Goal: Transaction & Acquisition: Download file/media

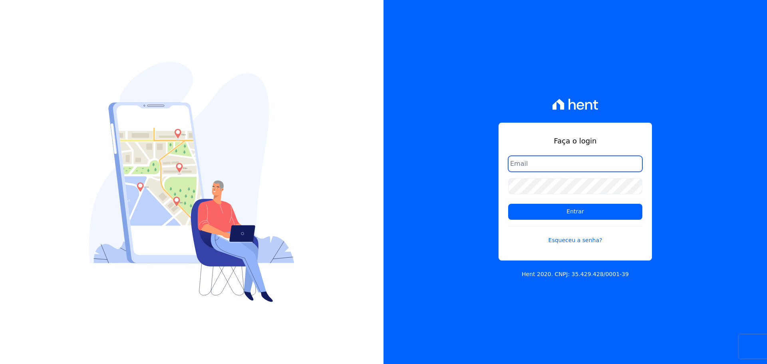
type input "[PERSON_NAME][EMAIL_ADDRESS][PERSON_NAME][DOMAIN_NAME]"
click at [429, 326] on div "Faça o login raquel.almeida@cavazani.com.br Entrar Esqueceu a senha? Hent 2020.…" at bounding box center [574, 182] width 383 height 364
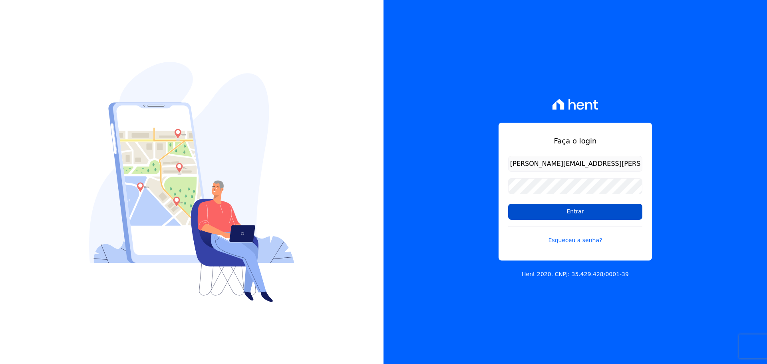
click at [586, 214] on input "Entrar" at bounding box center [575, 212] width 134 height 16
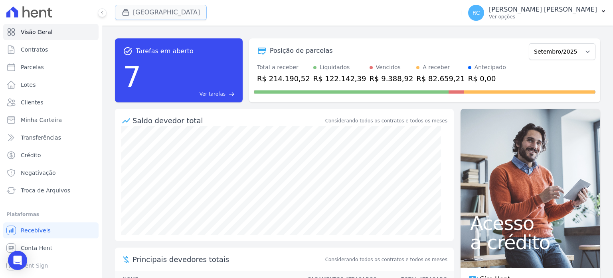
click at [150, 11] on button "[GEOGRAPHIC_DATA]" at bounding box center [161, 12] width 92 height 15
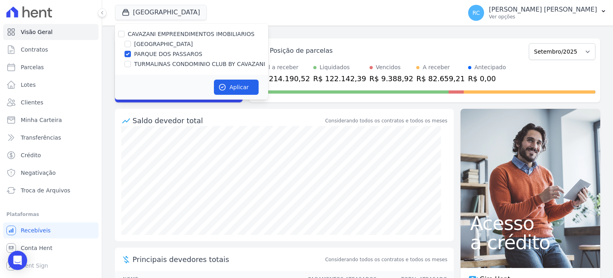
click at [122, 37] on div at bounding box center [121, 34] width 6 height 8
click at [89, 202] on ul "Visão Geral Contratos [GEOGRAPHIC_DATA] Lotes Clientes Minha Carteira Transferê…" at bounding box center [50, 148] width 89 height 249
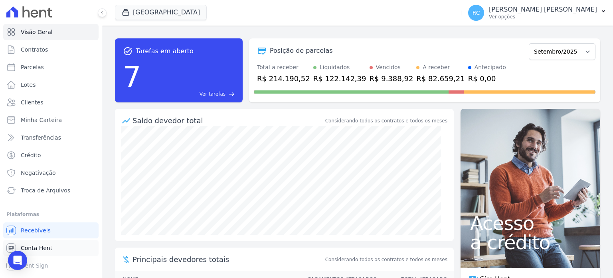
click at [61, 246] on link "Conta Hent" at bounding box center [50, 248] width 95 height 16
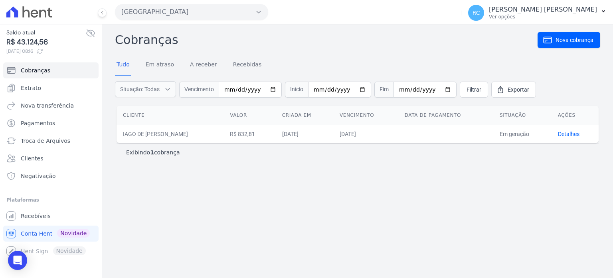
click at [198, 17] on button "[GEOGRAPHIC_DATA]" at bounding box center [191, 12] width 153 height 16
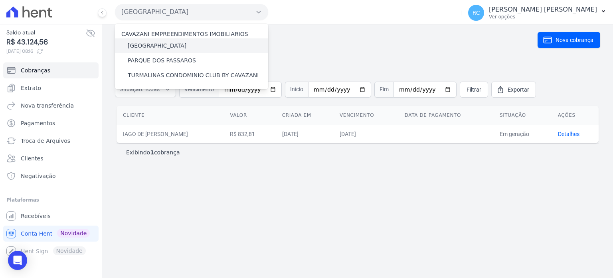
click at [168, 45] on label "[GEOGRAPHIC_DATA]" at bounding box center [157, 46] width 59 height 8
click at [0, 0] on input "[GEOGRAPHIC_DATA]" at bounding box center [0, 0] width 0 height 0
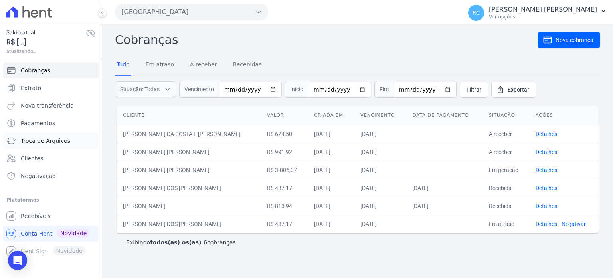
click at [42, 138] on span "Troca de Arquivos" at bounding box center [46, 141] width 50 height 8
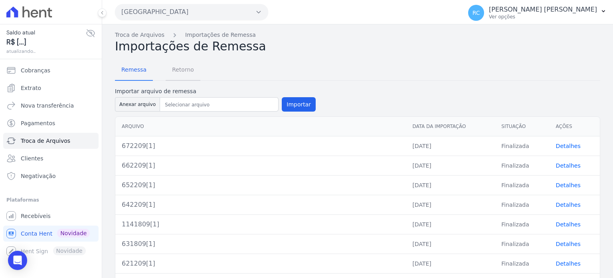
click at [183, 68] on span "Retorno" at bounding box center [183, 70] width 32 height 16
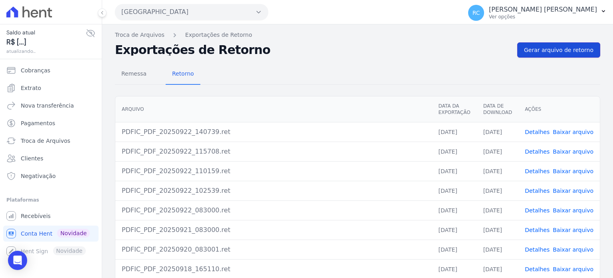
click at [563, 52] on span "Gerar arquivo de retorno" at bounding box center [558, 50] width 69 height 8
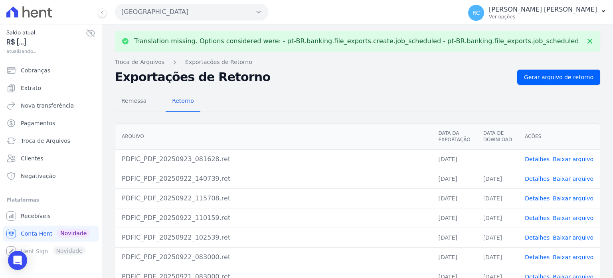
click at [574, 159] on link "Baixar arquivo" at bounding box center [573, 159] width 41 height 6
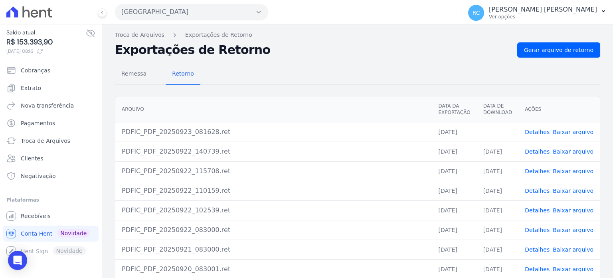
click at [185, 16] on button "[GEOGRAPHIC_DATA]" at bounding box center [191, 12] width 153 height 16
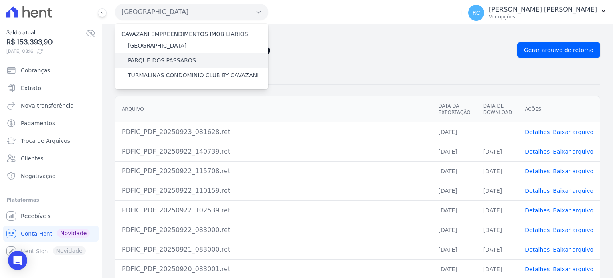
click at [177, 62] on label "PARQUE DOS PASSAROS" at bounding box center [162, 60] width 68 height 8
click at [0, 0] on input "PARQUE DOS PASSAROS" at bounding box center [0, 0] width 0 height 0
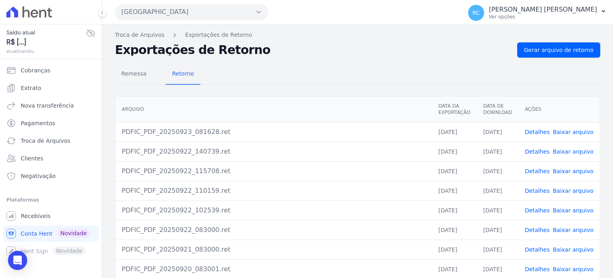
click at [224, 12] on button "[GEOGRAPHIC_DATA]" at bounding box center [191, 12] width 153 height 16
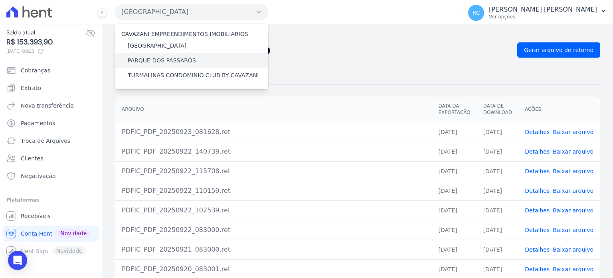
click at [175, 57] on label "PARQUE DOS PASSAROS" at bounding box center [162, 60] width 68 height 8
click at [0, 0] on input "PARQUE DOS PASSAROS" at bounding box center [0, 0] width 0 height 0
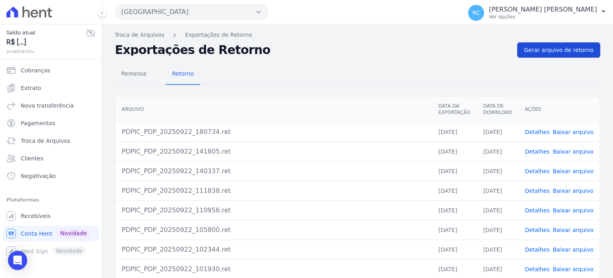
click at [554, 52] on span "Gerar arquivo de retorno" at bounding box center [558, 50] width 69 height 8
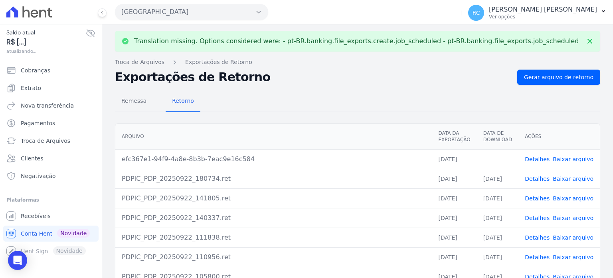
click at [566, 159] on link "Baixar arquivo" at bounding box center [573, 159] width 41 height 6
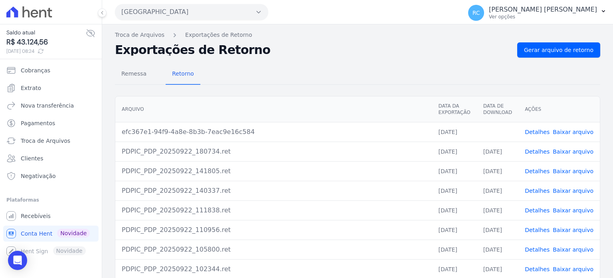
click at [212, 4] on button "[GEOGRAPHIC_DATA]" at bounding box center [191, 12] width 153 height 16
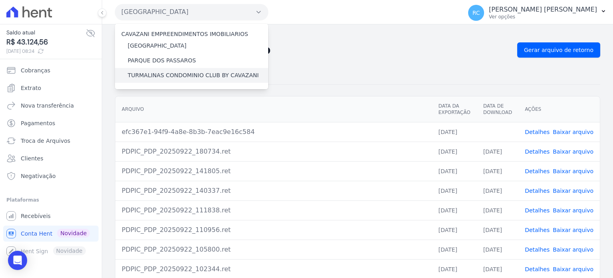
click at [149, 75] on label "TURMALINAS CONDOMINIO CLUB BY CAVAZANI" at bounding box center [193, 75] width 131 height 8
click at [0, 0] on input "TURMALINAS CONDOMINIO CLUB BY CAVAZANI" at bounding box center [0, 0] width 0 height 0
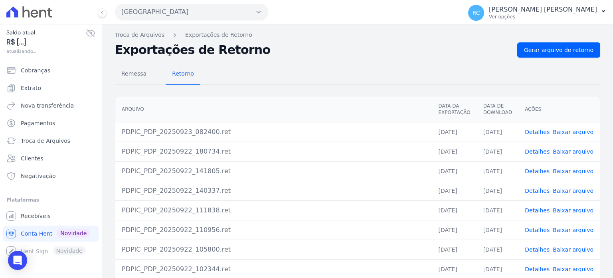
click at [210, 12] on button "[GEOGRAPHIC_DATA]" at bounding box center [191, 12] width 153 height 16
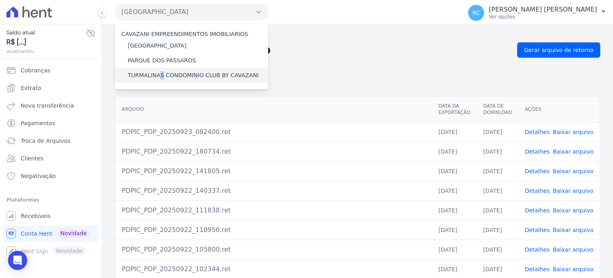
click at [160, 76] on label "TURMALINAS CONDOMINIO CLUB BY CAVAZANI" at bounding box center [193, 75] width 131 height 8
click at [216, 80] on div "TURMALINAS CONDOMINIO CLUB BY CAVAZANI" at bounding box center [191, 75] width 153 height 15
click at [217, 76] on label "TURMALINAS CONDOMINIO CLUB BY CAVAZANI" at bounding box center [193, 75] width 131 height 8
click at [0, 0] on input "TURMALINAS CONDOMINIO CLUB BY CAVAZANI" at bounding box center [0, 0] width 0 height 0
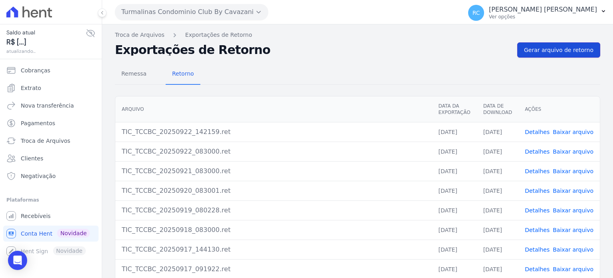
click at [548, 54] on link "Gerar arquivo de retorno" at bounding box center [559, 49] width 83 height 15
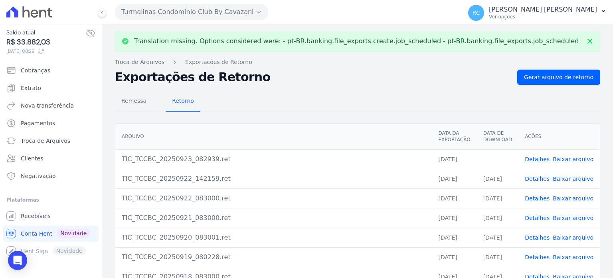
click at [566, 157] on link "Baixar arquivo" at bounding box center [573, 159] width 41 height 6
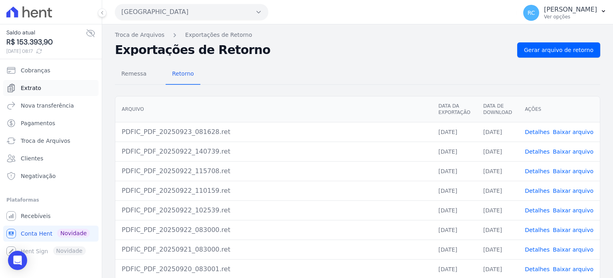
click at [42, 86] on link "Extrato" at bounding box center [50, 88] width 95 height 16
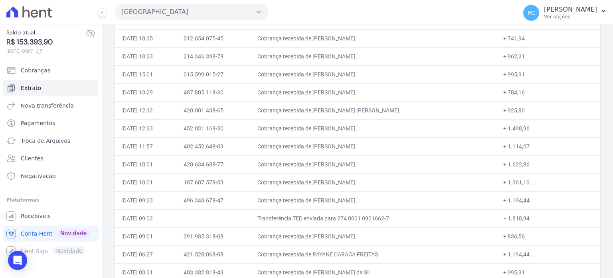
scroll to position [280, 0]
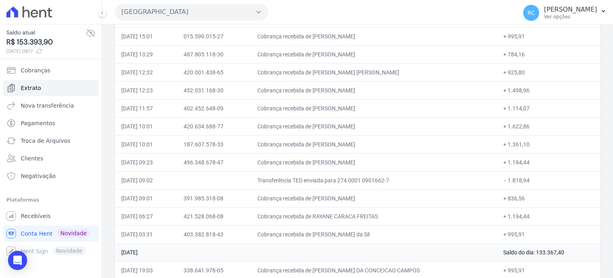
drag, startPoint x: 512, startPoint y: 179, endPoint x: 506, endPoint y: 180, distance: 6.1
click at [506, 180] on td "− 1.818,94" at bounding box center [549, 180] width 104 height 18
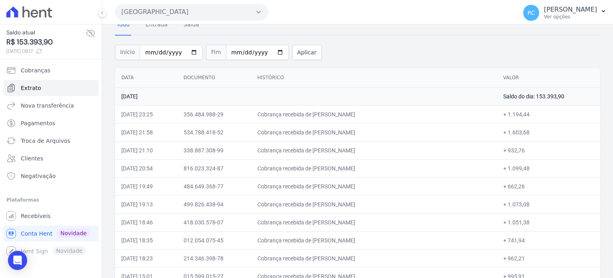
scroll to position [80, 0]
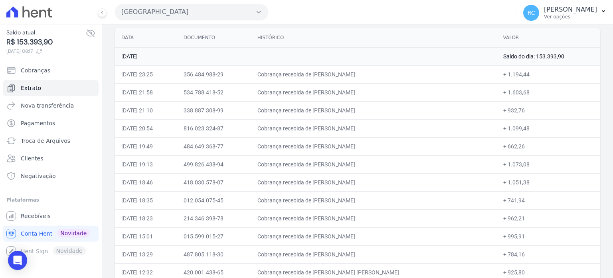
drag, startPoint x: 391, startPoint y: 73, endPoint x: 327, endPoint y: 76, distance: 64.0
click at [327, 76] on td "Cobrança recebida de ROCHELE PEREIRA MENDES" at bounding box center [374, 74] width 246 height 18
drag, startPoint x: 387, startPoint y: 32, endPoint x: 381, endPoint y: 51, distance: 20.1
click at [386, 34] on th "Histórico" at bounding box center [374, 38] width 246 height 20
drag, startPoint x: 388, startPoint y: 71, endPoint x: 327, endPoint y: 72, distance: 60.7
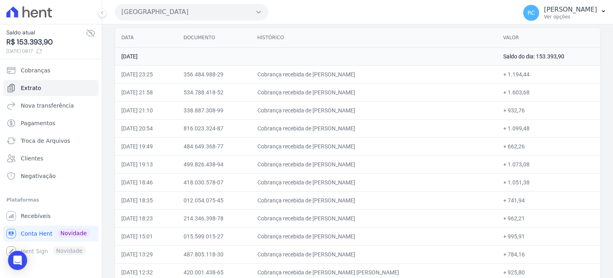
click at [327, 72] on td "Cobrança recebida de ROCHELE PEREIRA MENDES" at bounding box center [374, 74] width 246 height 18
copy td "ROCHELE PEREIRA MEN"
drag, startPoint x: 395, startPoint y: 88, endPoint x: 329, endPoint y: 94, distance: 66.2
click at [329, 94] on td "Cobrança recebida de GABRIEL RODRIGUES FRANCO" at bounding box center [374, 92] width 246 height 18
copy td "GABRIEL RODRIGUES FRAN"
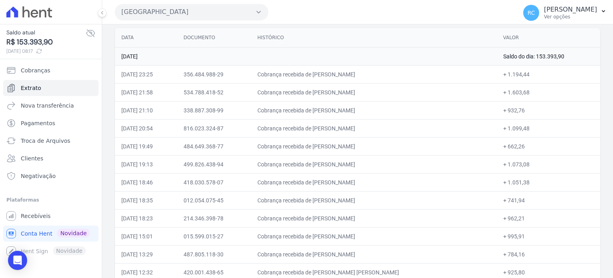
drag, startPoint x: 397, startPoint y: 110, endPoint x: 329, endPoint y: 112, distance: 67.9
click at [329, 112] on td "Cobrança recebida de ZENAIDE NASCIMENTO DE SOUSA" at bounding box center [374, 110] width 246 height 18
copy td "ZENAIDE NASCIMENTO DE"
drag, startPoint x: 377, startPoint y: 125, endPoint x: 200, endPoint y: 134, distance: 177.1
click at [329, 128] on td "Cobrança recebida de JOSE CLAUDIO DE BRITO" at bounding box center [374, 128] width 246 height 18
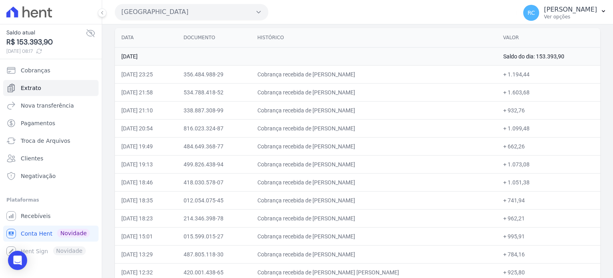
copy td "JOSE CLAUDIO DE B"
drag, startPoint x: 383, startPoint y: 142, endPoint x: 328, endPoint y: 147, distance: 55.4
click at [328, 147] on td "Cobrança recebida de PABLO EDUARDO RIBEIRO LOUREIRO" at bounding box center [374, 146] width 246 height 18
copy td "PABLO EDUARDO RIBE"
drag, startPoint x: 387, startPoint y: 161, endPoint x: 327, endPoint y: 167, distance: 59.5
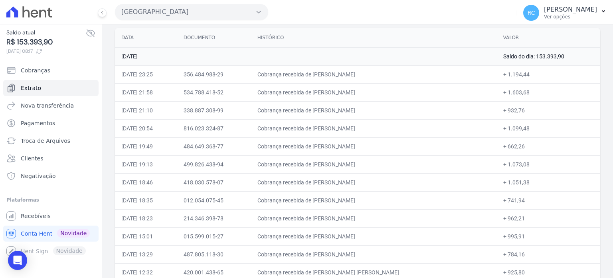
click at [327, 167] on td "Cobrança recebida de MATHEUS DA SILVA TAVARES" at bounding box center [374, 164] width 246 height 18
copy td "MATHEUS DA SILVA TA"
drag, startPoint x: 379, startPoint y: 73, endPoint x: 220, endPoint y: 86, distance: 158.7
click at [327, 81] on td "Cobrança recebida de ROCHELE PEREIRA MENDES" at bounding box center [374, 74] width 246 height 18
copy td "ROCHELE PEREIRA"
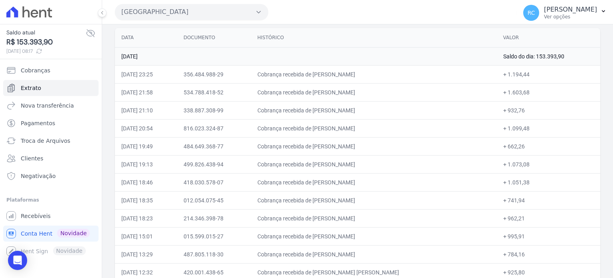
drag, startPoint x: 359, startPoint y: 94, endPoint x: 329, endPoint y: 97, distance: 30.5
click at [329, 97] on td "Cobrança recebida de GABRIEL RODRIGUES FRANCO" at bounding box center [374, 92] width 246 height 18
copy td "GABRIEL RODRIGUES"
drag, startPoint x: 388, startPoint y: 105, endPoint x: 329, endPoint y: 113, distance: 60.0
click at [329, 113] on td "Cobrança recebida de ZENAIDE NASCIMENTO DE SOUSA" at bounding box center [374, 110] width 246 height 18
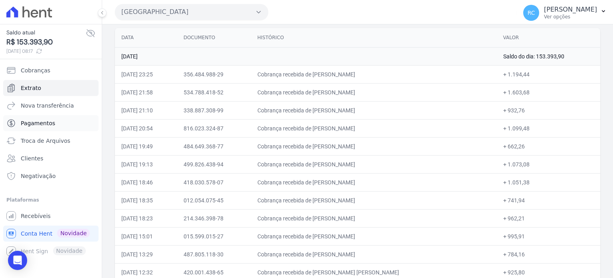
copy td "ZENAIDE NASCIMENTO"
drag, startPoint x: 379, startPoint y: 123, endPoint x: 328, endPoint y: 131, distance: 51.6
click at [328, 131] on td "Cobrança recebida de JOSE CLAUDIO DE BRITO" at bounding box center [374, 128] width 246 height 18
copy td "JOSE CLAUDIO DE B"
drag, startPoint x: 391, startPoint y: 145, endPoint x: 329, endPoint y: 149, distance: 62.1
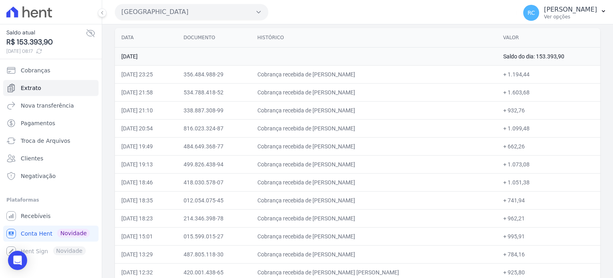
click at [329, 149] on td "Cobrança recebida de PABLO EDUARDO RIBEIRO LOUREIRO" at bounding box center [374, 146] width 246 height 18
drag, startPoint x: 389, startPoint y: 163, endPoint x: 328, endPoint y: 166, distance: 60.8
click at [328, 166] on td "Cobrança recebida de MATHEUS DA SILVA TAVARES" at bounding box center [374, 164] width 246 height 18
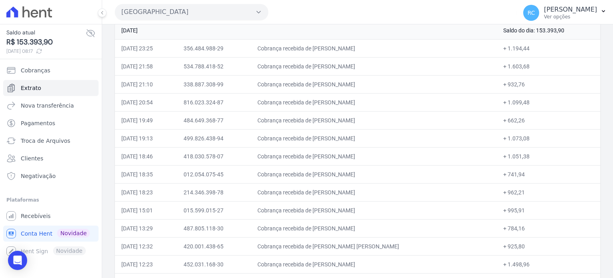
scroll to position [120, 0]
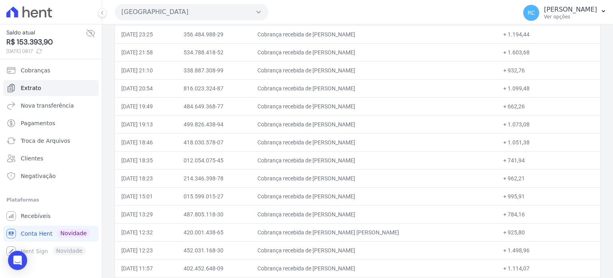
drag, startPoint x: 392, startPoint y: 140, endPoint x: 329, endPoint y: 148, distance: 63.6
click at [329, 148] on td "Cobrança recebida de CAIO DOS SANTOS CLEMENTE" at bounding box center [374, 142] width 246 height 18
drag, startPoint x: 391, startPoint y: 156, endPoint x: 329, endPoint y: 161, distance: 62.1
click at [329, 161] on td "Cobrança recebida de ELISA DOS SANTOS SOUZA" at bounding box center [374, 160] width 246 height 18
drag, startPoint x: 397, startPoint y: 174, endPoint x: 329, endPoint y: 180, distance: 68.6
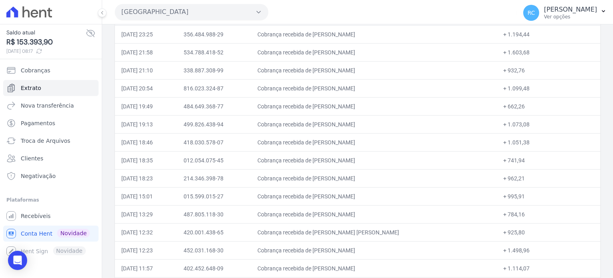
click at [329, 180] on td "Cobrança recebida de VERONICA PINHEIRO DA SILVA" at bounding box center [374, 178] width 246 height 18
drag, startPoint x: 403, startPoint y: 193, endPoint x: 328, endPoint y: 200, distance: 74.6
click at [328, 200] on td "Cobrança recebida de JACKELINE GONCALVES ALMEIDA" at bounding box center [374, 196] width 246 height 18
drag, startPoint x: 379, startPoint y: 210, endPoint x: 282, endPoint y: 215, distance: 97.2
click at [329, 217] on td "Cobrança recebida de DANIEL MACENA RIBEIRO" at bounding box center [374, 214] width 246 height 18
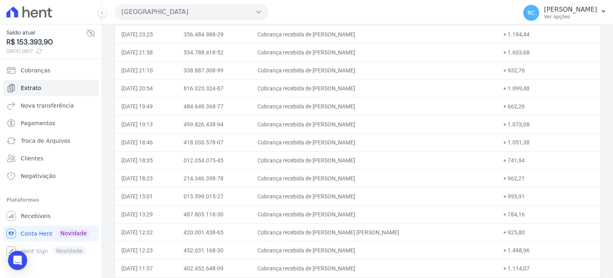
drag, startPoint x: 401, startPoint y: 229, endPoint x: 328, endPoint y: 236, distance: 73.0
click at [328, 236] on td "Cobrança recebida de BRUNA MOREIRA FLORENTINO MACHA" at bounding box center [374, 232] width 246 height 18
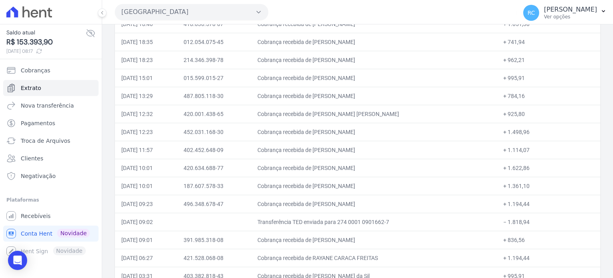
scroll to position [240, 0]
drag, startPoint x: 391, startPoint y: 127, endPoint x: 327, endPoint y: 135, distance: 63.7
click at [327, 135] on td "Cobrança recebida de WELLINGTON PEREIRA MEIRA" at bounding box center [374, 130] width 246 height 18
drag, startPoint x: 363, startPoint y: 151, endPoint x: 327, endPoint y: 148, distance: 36.5
click at [327, 148] on td "Cobrança recebida de IGOR DOS SANTOS DA SILVA" at bounding box center [374, 148] width 246 height 18
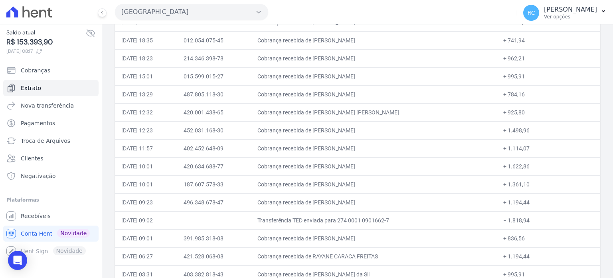
drag, startPoint x: 364, startPoint y: 160, endPoint x: 327, endPoint y: 168, distance: 37.6
click at [327, 168] on td "Cobrança recebida de KAIQUE DA SILVA" at bounding box center [374, 166] width 246 height 18
drag, startPoint x: 382, startPoint y: 177, endPoint x: 328, endPoint y: 180, distance: 54.0
click at [329, 180] on td "Cobrança recebida de DEISE FERNANDA BARBOSA BRAGA" at bounding box center [374, 184] width 246 height 18
drag, startPoint x: 393, startPoint y: 202, endPoint x: 339, endPoint y: 207, distance: 54.6
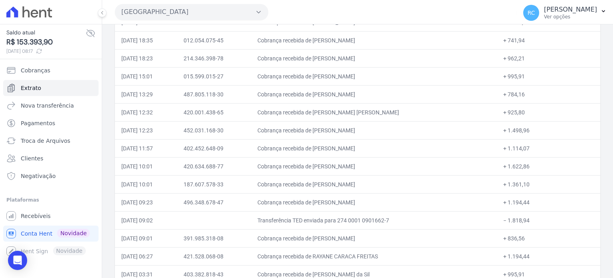
click at [327, 202] on td "Cobrança recebida de THIAGO VALDEVINO DA SILVA" at bounding box center [374, 202] width 246 height 18
drag, startPoint x: 399, startPoint y: 234, endPoint x: 327, endPoint y: 236, distance: 72.3
click at [327, 236] on td "Cobrança recebida de RAFAEL ERONILDO DOS SANTOS" at bounding box center [374, 238] width 246 height 18
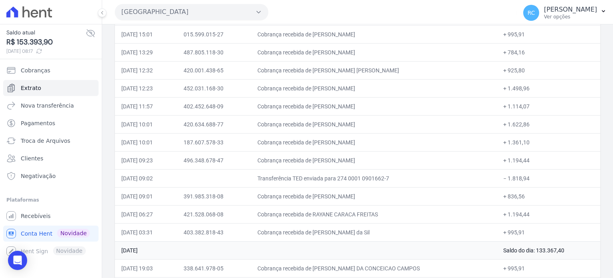
scroll to position [320, 0]
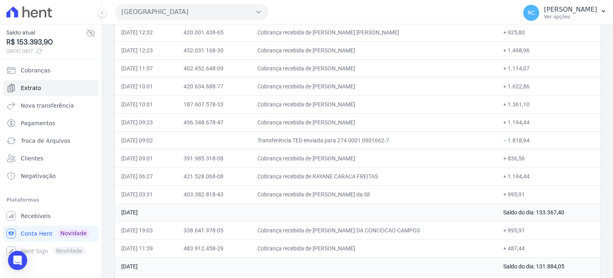
drag, startPoint x: 384, startPoint y: 172, endPoint x: 327, endPoint y: 179, distance: 57.2
click at [327, 179] on td "Cobrança recebida de RAYANE CARACA FREITAS" at bounding box center [374, 176] width 246 height 18
drag, startPoint x: 393, startPoint y: 191, endPoint x: 327, endPoint y: 198, distance: 66.3
click at [327, 198] on td "Cobrança recebida de Michael Alexandre Gatto da Sil" at bounding box center [374, 194] width 246 height 18
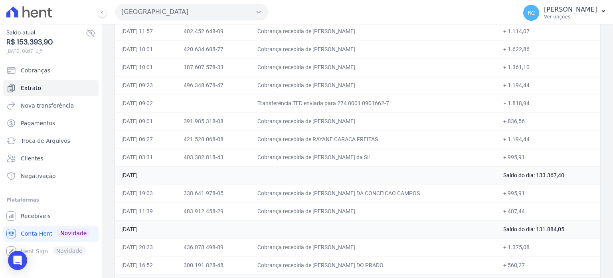
scroll to position [399, 0]
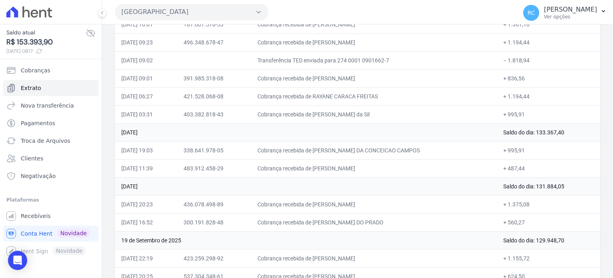
drag, startPoint x: 399, startPoint y: 148, endPoint x: 327, endPoint y: 151, distance: 71.9
click at [327, 151] on td "Cobrança recebida de MARCOS DA CONCEICAO CAMPOS" at bounding box center [374, 150] width 246 height 18
drag, startPoint x: 399, startPoint y: 166, endPoint x: 328, endPoint y: 170, distance: 71.2
click at [328, 170] on td "Cobrança recebida de ALISSON LUIZ OLIVEIRA NOVAES" at bounding box center [374, 168] width 246 height 18
drag, startPoint x: 391, startPoint y: 202, endPoint x: 329, endPoint y: 203, distance: 62.7
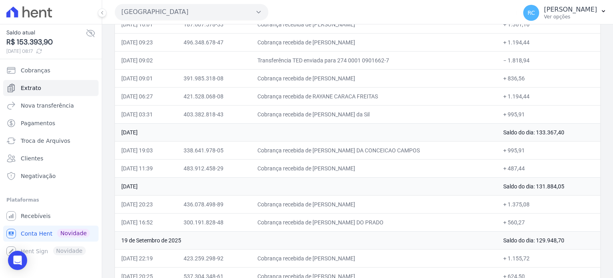
click at [329, 203] on td "Cobrança recebida de JUAN PABLO ALVES BARBOSA" at bounding box center [374, 204] width 246 height 18
drag, startPoint x: 390, startPoint y: 220, endPoint x: 329, endPoint y: 226, distance: 61.8
click at [329, 226] on td "Cobrança recebida de GISELE MOREIRA DO PRADO" at bounding box center [374, 222] width 246 height 18
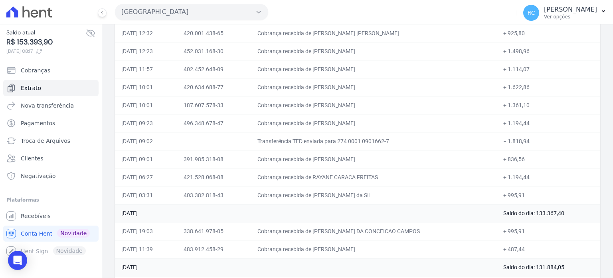
scroll to position [359, 0]
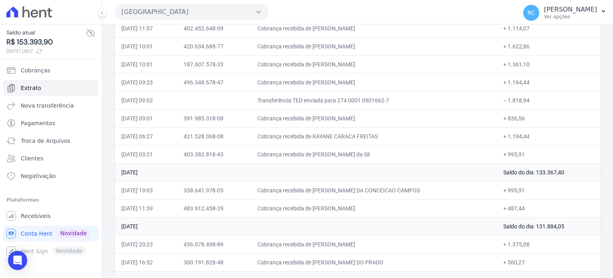
drag, startPoint x: 538, startPoint y: 101, endPoint x: 505, endPoint y: 104, distance: 33.7
click at [505, 104] on td "− 1.818,94" at bounding box center [549, 100] width 104 height 18
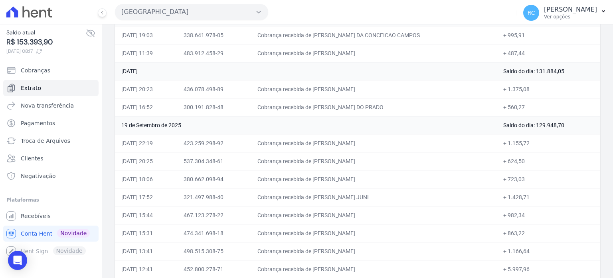
scroll to position [519, 0]
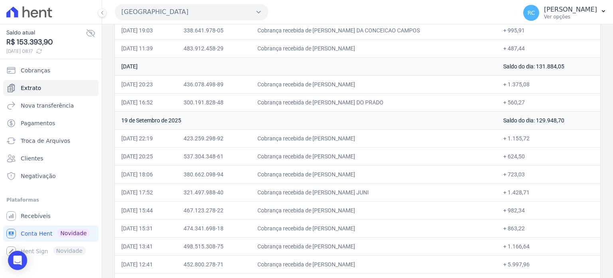
drag, startPoint x: 401, startPoint y: 97, endPoint x: 327, endPoint y: 102, distance: 73.7
click at [327, 102] on td "Cobrança recebida de GISELE MOREIRA DO PRADO" at bounding box center [374, 102] width 246 height 18
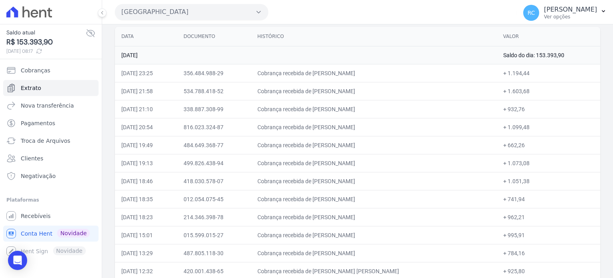
scroll to position [80, 0]
click at [212, 11] on button "[GEOGRAPHIC_DATA]" at bounding box center [191, 12] width 153 height 16
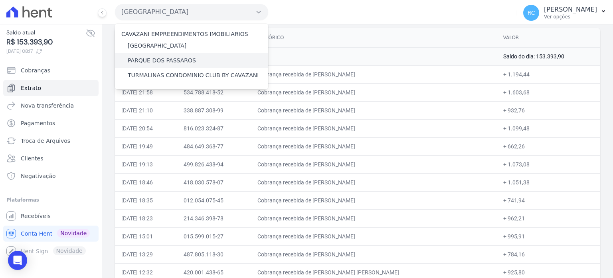
click at [163, 62] on label "PARQUE DOS PASSAROS" at bounding box center [162, 60] width 68 height 8
click at [0, 0] on input "PARQUE DOS PASSAROS" at bounding box center [0, 0] width 0 height 0
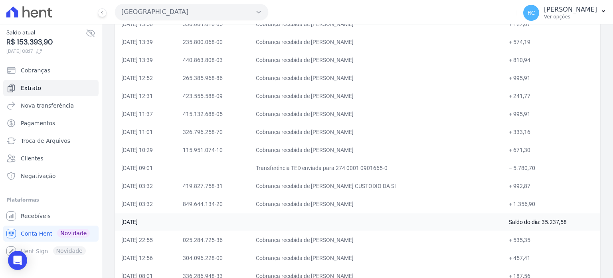
scroll to position [359, 0]
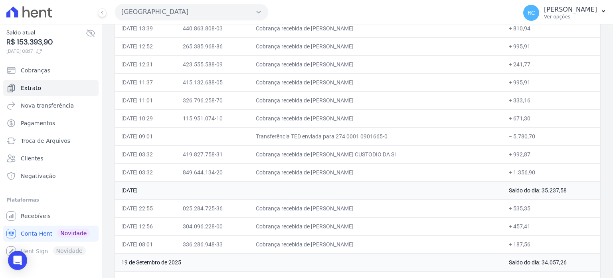
drag, startPoint x: 550, startPoint y: 133, endPoint x: 508, endPoint y: 141, distance: 42.7
click at [508, 141] on td "− 5.780,70" at bounding box center [552, 136] width 98 height 18
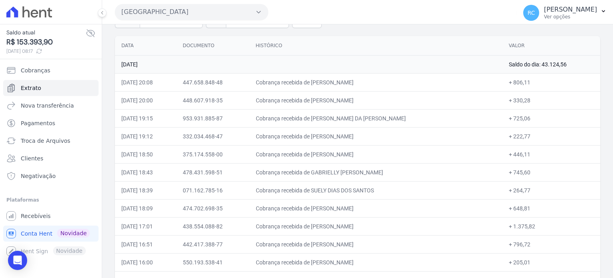
scroll to position [120, 0]
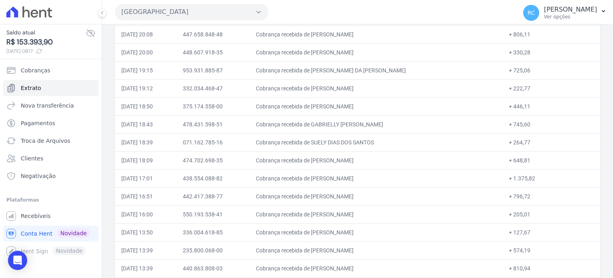
drag, startPoint x: 406, startPoint y: 35, endPoint x: 330, endPoint y: 41, distance: 76.1
click at [330, 41] on td "Cobrança recebida de GIOVANNE FIGUEIREDO DOS SANTOS" at bounding box center [376, 34] width 253 height 18
drag, startPoint x: 394, startPoint y: 51, endPoint x: 329, endPoint y: 56, distance: 65.3
click at [329, 56] on td "Cobrança recebida de IZAIAS DE SOUSA CAVALCANTI" at bounding box center [376, 52] width 253 height 18
drag, startPoint x: 407, startPoint y: 68, endPoint x: 329, endPoint y: 75, distance: 77.8
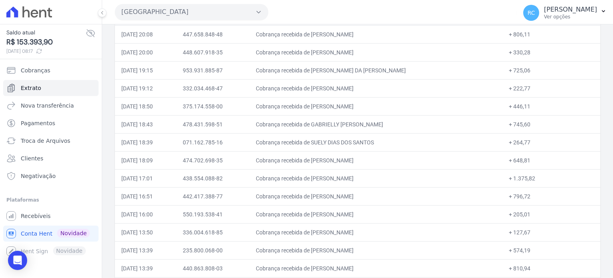
click at [329, 75] on td "Cobrança recebida de REGINALDO DA CONCEICAO CAVALCA" at bounding box center [376, 70] width 253 height 18
drag, startPoint x: 413, startPoint y: 87, endPoint x: 331, endPoint y: 91, distance: 82.0
click at [331, 91] on td "Cobrança recebida de HELIO RODRIGUES DE SOUZA JUNIO" at bounding box center [376, 88] width 253 height 18
drag, startPoint x: 403, startPoint y: 105, endPoint x: 330, endPoint y: 108, distance: 72.7
click at [330, 108] on td "Cobrança recebida de NATALIA MARIA DA SILVA ROCHA" at bounding box center [376, 106] width 253 height 18
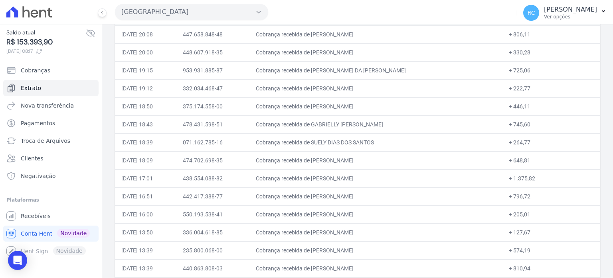
drag, startPoint x: 396, startPoint y: 124, endPoint x: 331, endPoint y: 125, distance: 65.1
click at [331, 125] on td "Cobrança recebida de GABRIELLY CECILIA DA SILVA SAN" at bounding box center [376, 124] width 253 height 18
drag, startPoint x: 380, startPoint y: 143, endPoint x: 329, endPoint y: 149, distance: 51.5
click at [329, 149] on td "Cobrança recebida de SUELY DIAS DOS SANTOS" at bounding box center [376, 142] width 253 height 18
drag, startPoint x: 345, startPoint y: 163, endPoint x: 329, endPoint y: 163, distance: 16.0
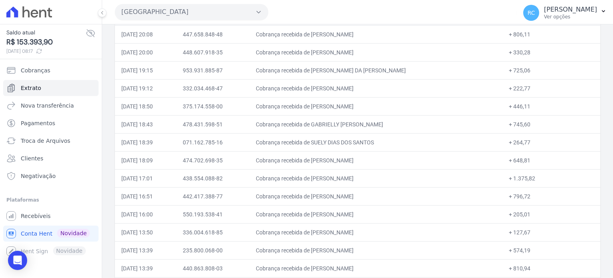
click at [329, 163] on td "Cobrança recebida de MATEUS CAMARGO DA SILVA" at bounding box center [376, 160] width 253 height 18
drag, startPoint x: 388, startPoint y: 177, endPoint x: 329, endPoint y: 178, distance: 59.1
click at [329, 178] on td "Cobrança recebida de BRUNO DE ASSIS OLIVEIRA" at bounding box center [376, 178] width 253 height 18
drag, startPoint x: 364, startPoint y: 196, endPoint x: 330, endPoint y: 198, distance: 33.6
click at [330, 198] on td "Cobrança recebida de KAIQUE FERREIRA BRITO" at bounding box center [376, 196] width 253 height 18
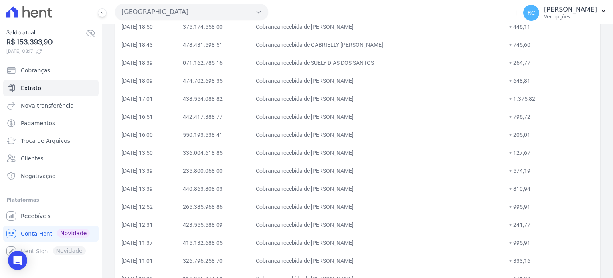
scroll to position [200, 0]
drag, startPoint x: 397, startPoint y: 131, endPoint x: 331, endPoint y: 138, distance: 67.1
click at [331, 138] on td "Cobrança recebida de JAQUELINI FLORIANO DA SILVA" at bounding box center [376, 134] width 253 height 18
drag, startPoint x: 390, startPoint y: 150, endPoint x: 327, endPoint y: 159, distance: 63.4
click at [327, 159] on td "Cobrança recebida de MARILIA DOS SANTOS PINTO" at bounding box center [376, 152] width 253 height 18
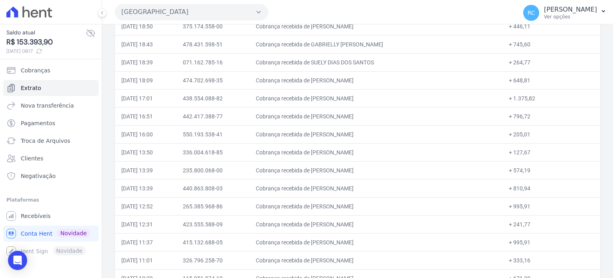
click at [327, 159] on td "Cobrança recebida de MARILIA DOS SANTOS PINTO" at bounding box center [376, 152] width 253 height 18
drag, startPoint x: 332, startPoint y: 152, endPoint x: 333, endPoint y: 148, distance: 4.1
click at [332, 152] on td "Cobrança recebida de MARILIA DOS SANTOS PINTO" at bounding box center [376, 152] width 253 height 18
drag, startPoint x: 331, startPoint y: 148, endPoint x: 374, endPoint y: 143, distance: 43.5
click at [393, 144] on td "Cobrança recebida de MARILIA DOS SANTOS PINTO" at bounding box center [376, 152] width 253 height 18
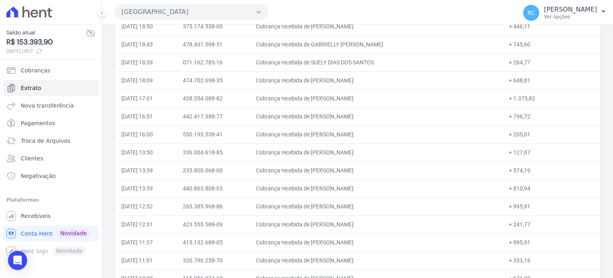
drag, startPoint x: 391, startPoint y: 169, endPoint x: 324, endPoint y: 178, distance: 67.3
click at [329, 173] on td "Cobrança recebida de WALACE ALVES DE CAMARGO" at bounding box center [376, 170] width 253 height 18
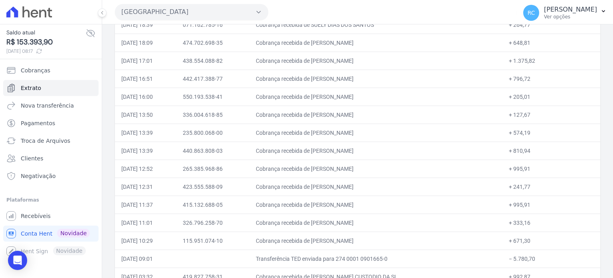
scroll to position [280, 0]
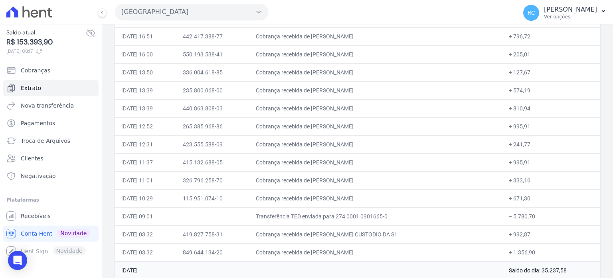
drag, startPoint x: 397, startPoint y: 105, endPoint x: 329, endPoint y: 111, distance: 67.7
click at [329, 111] on td "Cobrança recebida de ANDREW DE SOUZA RIBEIRO" at bounding box center [376, 108] width 253 height 18
drag, startPoint x: 387, startPoint y: 121, endPoint x: 329, endPoint y: 127, distance: 58.6
click at [329, 127] on td "Cobrança recebida de Gilsimar Penha dos Santos" at bounding box center [376, 126] width 253 height 18
drag, startPoint x: 367, startPoint y: 140, endPoint x: 332, endPoint y: 146, distance: 35.7
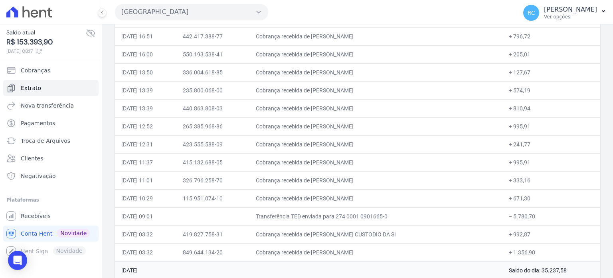
click at [332, 146] on td "Cobrança recebida de ADRIANO TEIXEIRA" at bounding box center [376, 144] width 253 height 18
drag, startPoint x: 403, startPoint y: 161, endPoint x: 329, endPoint y: 165, distance: 74.0
click at [329, 165] on td "Cobrança recebida de DOUGLAS SANTOS GUIMARAES" at bounding box center [376, 162] width 253 height 18
drag, startPoint x: 337, startPoint y: 182, endPoint x: 329, endPoint y: 182, distance: 8.0
click at [329, 182] on td "Cobrança recebida de VILMA SANTANA BORGES" at bounding box center [376, 180] width 253 height 18
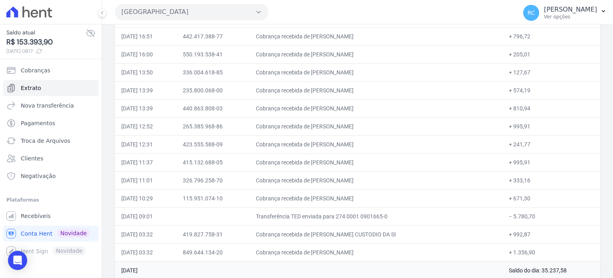
drag, startPoint x: 320, startPoint y: 199, endPoint x: 330, endPoint y: 199, distance: 9.6
click at [330, 199] on td "Cobrança recebida de YVANA MARIA DA SILVA LIMA" at bounding box center [376, 198] width 253 height 18
drag, startPoint x: 406, startPoint y: 229, endPoint x: 330, endPoint y: 233, distance: 75.6
click at [330, 233] on td "Cobrança recebida de CAROLINA VIEIRA CUSTODIO DA SI" at bounding box center [376, 234] width 253 height 18
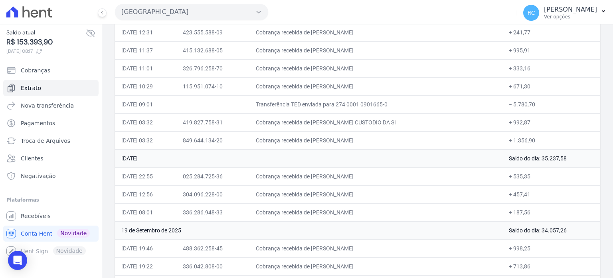
scroll to position [399, 0]
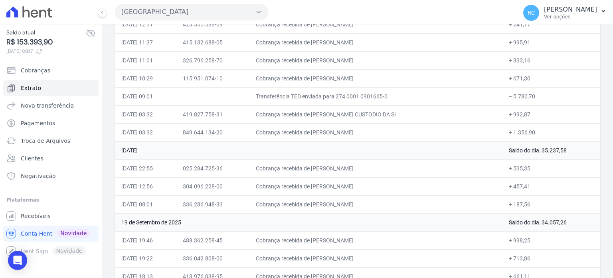
drag, startPoint x: 389, startPoint y: 127, endPoint x: 331, endPoint y: 130, distance: 58.4
click at [331, 130] on td "Cobrança recebida de ROBERVAL ROBERTO DA SILVA" at bounding box center [376, 132] width 253 height 18
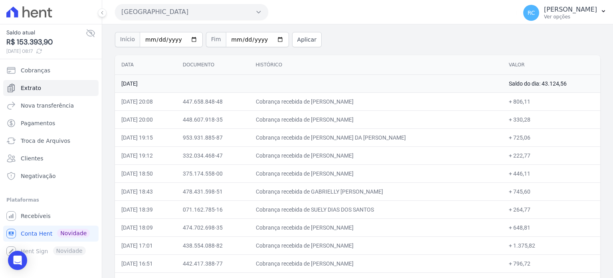
scroll to position [0, 0]
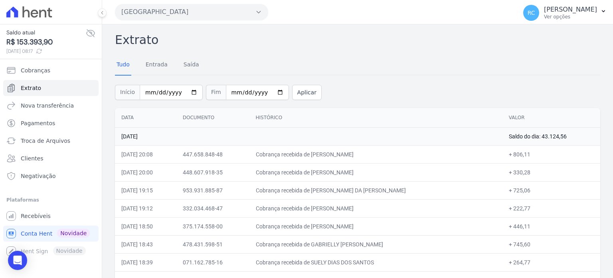
click at [188, 14] on button "[GEOGRAPHIC_DATA]" at bounding box center [191, 12] width 153 height 16
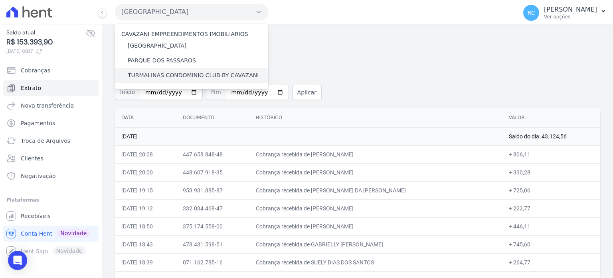
click at [183, 74] on label "TURMALINAS CONDOMINIO CLUB BY CAVAZANI" at bounding box center [193, 75] width 131 height 8
click at [0, 0] on input "TURMALINAS CONDOMINIO CLUB BY CAVAZANI" at bounding box center [0, 0] width 0 height 0
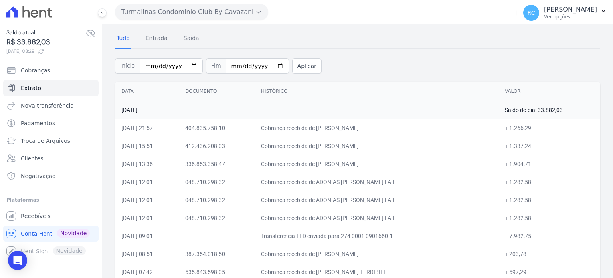
scroll to position [80, 0]
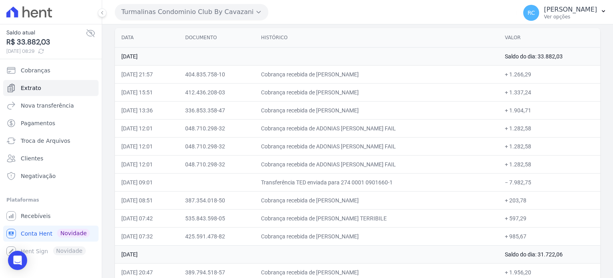
drag, startPoint x: 530, startPoint y: 183, endPoint x: 508, endPoint y: 188, distance: 21.8
click at [508, 188] on td "− 7.982,75" at bounding box center [550, 182] width 102 height 18
drag, startPoint x: 424, startPoint y: 163, endPoint x: 460, endPoint y: 163, distance: 36.0
drag, startPoint x: 560, startPoint y: 169, endPoint x: 121, endPoint y: 129, distance: 440.7
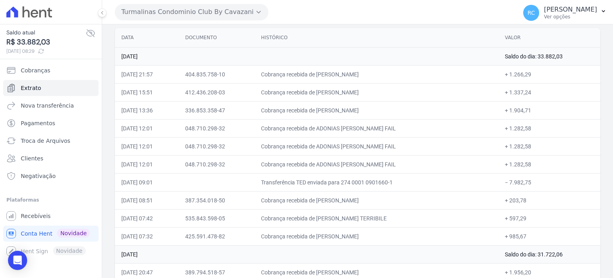
click at [544, 169] on td "+ 1.282,58" at bounding box center [550, 164] width 102 height 18
drag, startPoint x: 391, startPoint y: 234, endPoint x: 329, endPoint y: 238, distance: 62.0
click at [329, 238] on td "Cobrança recebida de PABLO HENRIQUE RIBEIRO" at bounding box center [377, 236] width 244 height 18
drag, startPoint x: 405, startPoint y: 214, endPoint x: 332, endPoint y: 223, distance: 74.0
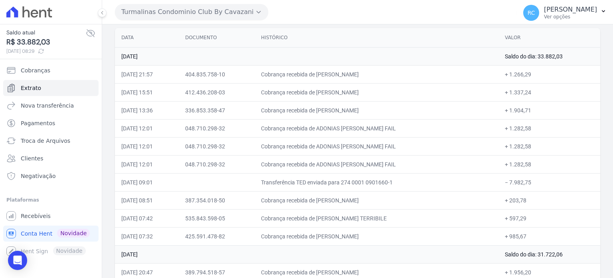
click at [332, 223] on td "Cobrança recebida de GABRIELLI DOS SANTOS TERRIBILE" at bounding box center [377, 218] width 244 height 18
drag, startPoint x: 360, startPoint y: 198, endPoint x: 330, endPoint y: 202, distance: 30.2
click at [330, 202] on td "Cobrança recebida de BRENO PEREIRA RIBEIRO" at bounding box center [377, 200] width 244 height 18
drag, startPoint x: 415, startPoint y: 108, endPoint x: 330, endPoint y: 111, distance: 85.5
click at [330, 111] on td "Cobrança recebida de ALINE MARQUES RODRIGUES VIEIRA" at bounding box center [377, 110] width 244 height 18
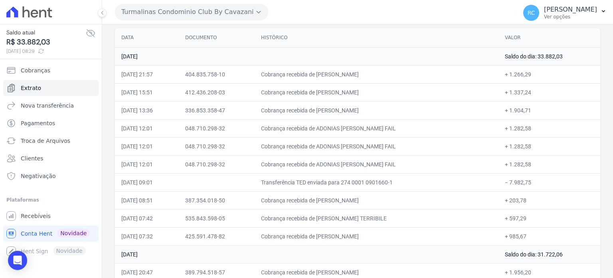
drag, startPoint x: 380, startPoint y: 96, endPoint x: 331, endPoint y: 99, distance: 49.6
click at [331, 99] on td "Cobrança recebida de LARISSA CRISTINA PIMENTA SALES" at bounding box center [377, 92] width 244 height 18
drag, startPoint x: 404, startPoint y: 73, endPoint x: 330, endPoint y: 79, distance: 74.2
click at [330, 79] on td "Cobrança recebida de BRUNA DA SILVA NASCIMENTO" at bounding box center [377, 74] width 244 height 18
